Goal: Information Seeking & Learning: Understand process/instructions

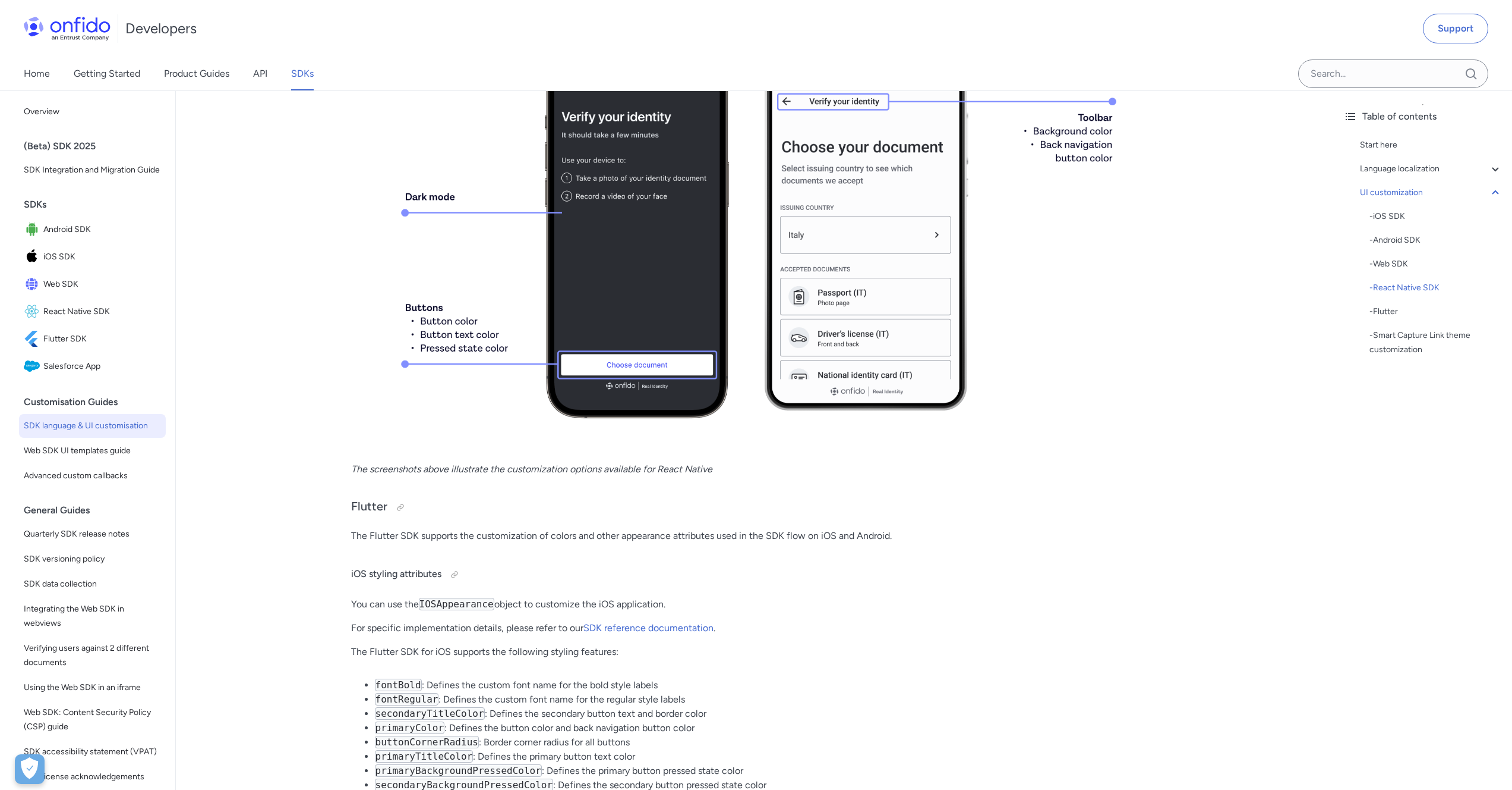
scroll to position [14836, 0]
click at [1399, 264] on div "- Web SDK" at bounding box center [1436, 263] width 133 height 15
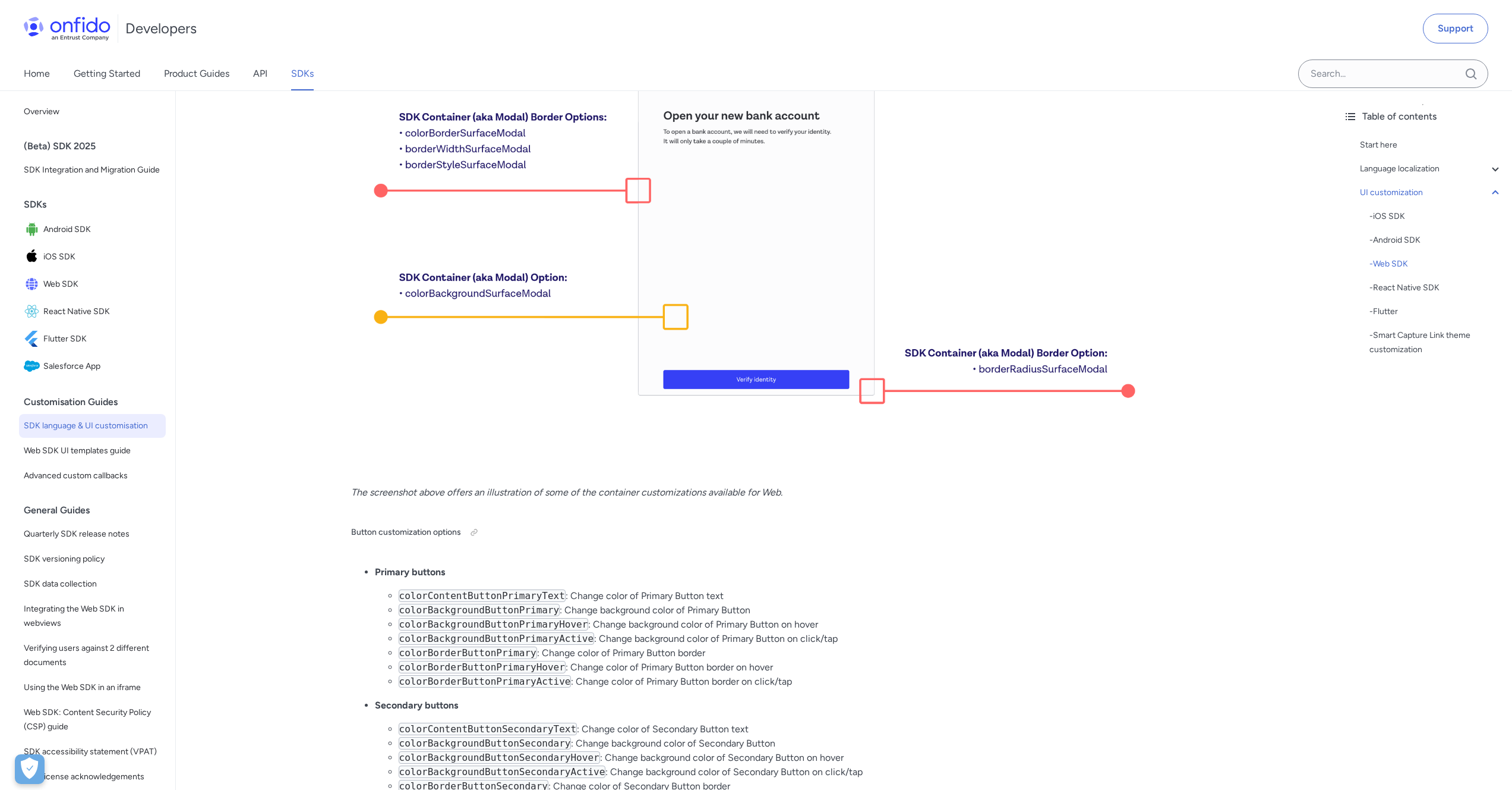
scroll to position [8162, 0]
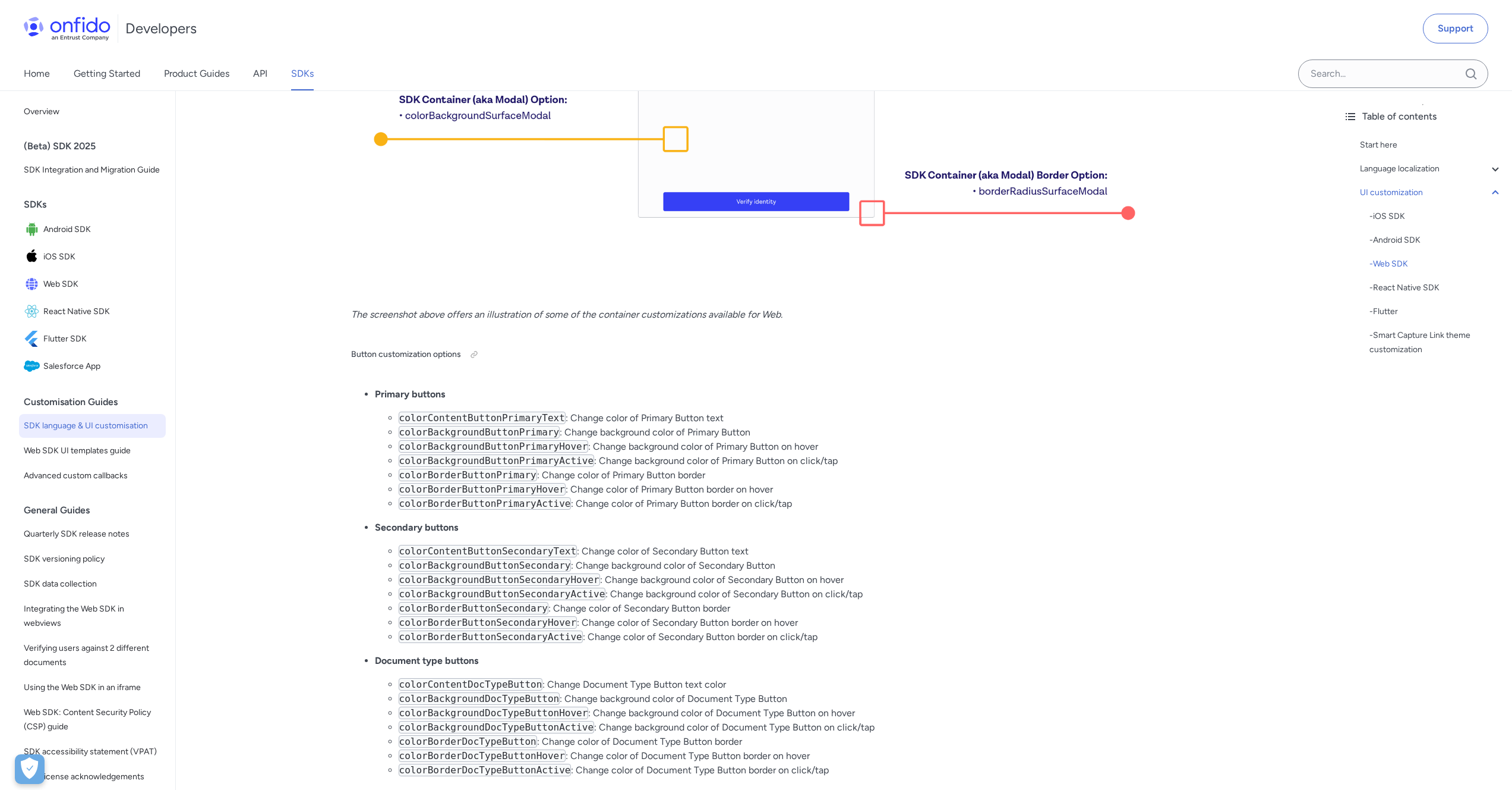
click at [509, 421] on code "colorContentButtonPrimaryText" at bounding box center [483, 417] width 167 height 13
click at [519, 437] on code "colorBackgroundButtonPrimary" at bounding box center [480, 431] width 161 height 13
copy code "colorBackgroundButtonPrimary"
